Goal: Task Accomplishment & Management: Manage account settings

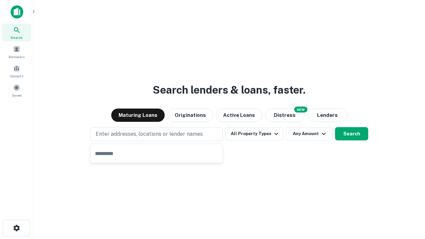
type input "**********"
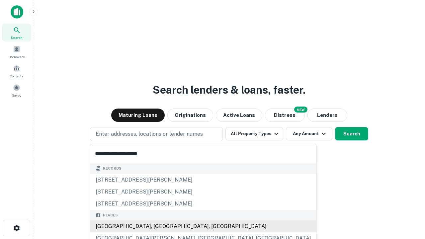
click at [159, 226] on div "Santa Monica, CA, USA" at bounding box center [203, 226] width 226 height 12
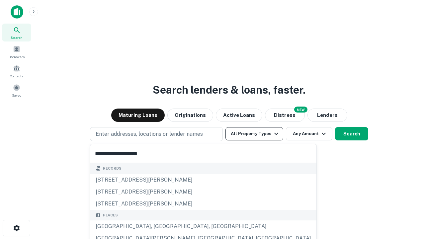
click at [254, 134] on button "All Property Types" at bounding box center [254, 133] width 58 height 13
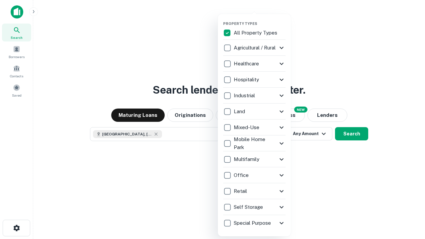
click at [260, 19] on button "button" at bounding box center [259, 19] width 73 height 0
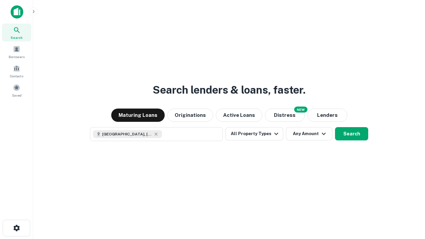
scroll to position [11, 0]
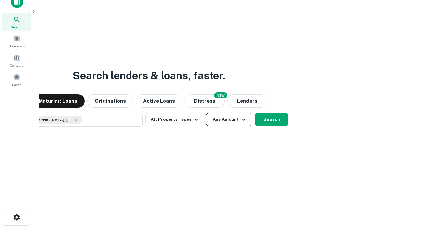
click at [206, 113] on button "Any Amount" at bounding box center [229, 119] width 46 height 13
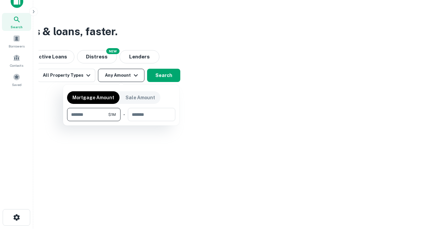
type input "*******"
click at [121, 121] on button "button" at bounding box center [121, 121] width 108 height 0
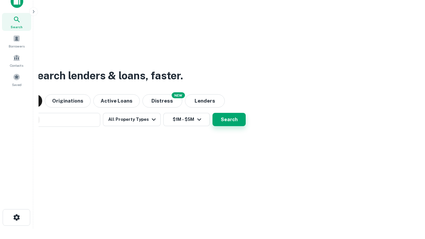
click at [212, 113] on button "Search" at bounding box center [228, 119] width 33 height 13
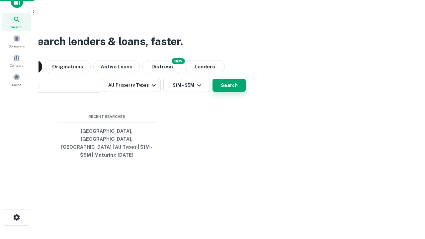
scroll to position [22, 188]
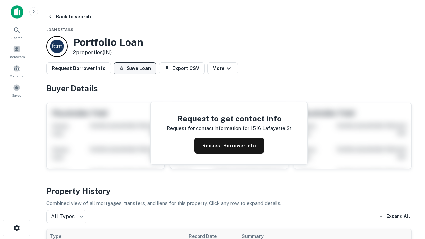
click at [135, 68] on button "Save Loan" at bounding box center [135, 68] width 43 height 12
click at [136, 68] on button "Loan Saved" at bounding box center [137, 68] width 46 height 12
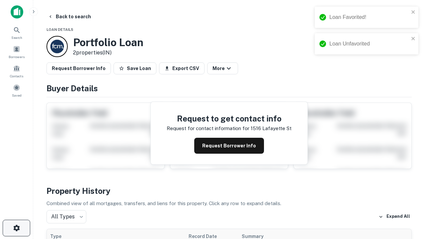
click at [16, 228] on icon "button" at bounding box center [17, 228] width 8 height 8
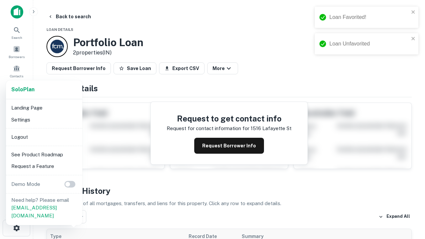
click at [44, 137] on li "Logout" at bounding box center [44, 137] width 71 height 12
